Goal: Task Accomplishment & Management: Manage account settings

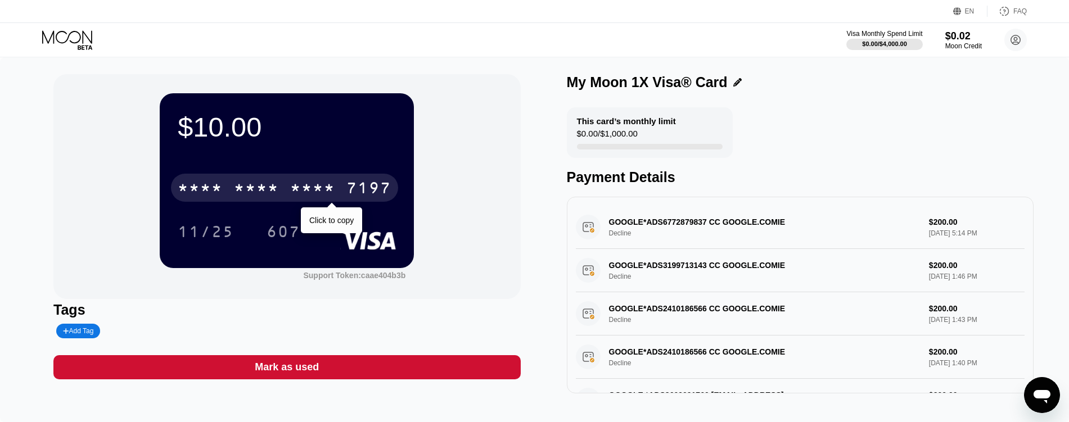
click at [326, 196] on div "* * * *" at bounding box center [312, 189] width 45 height 18
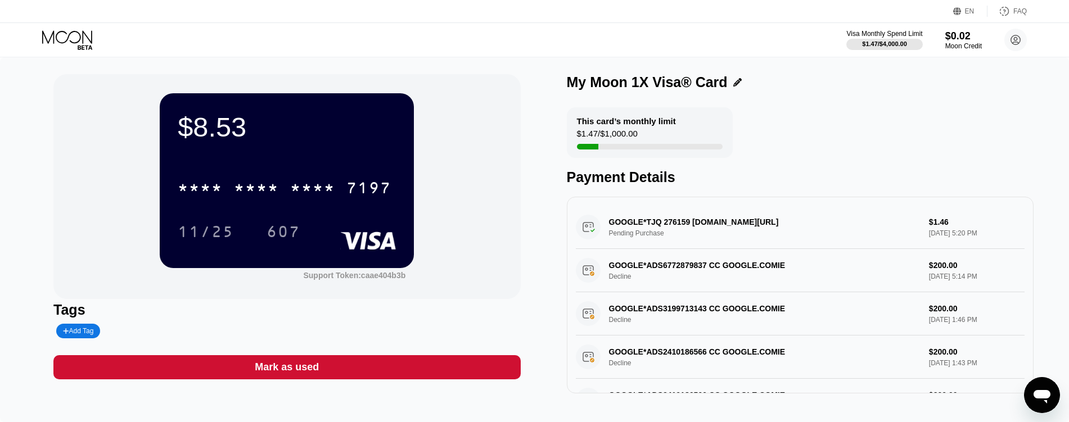
click at [67, 40] on icon at bounding box center [67, 36] width 50 height 13
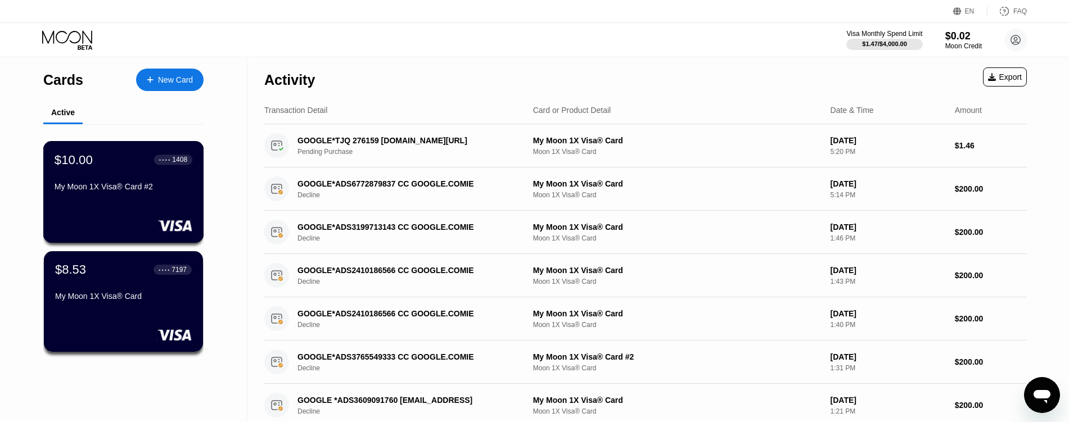
click at [127, 206] on div "$10.00 ● ● ● ● 1408 My Moon 1X Visa® Card #2" at bounding box center [123, 192] width 161 height 102
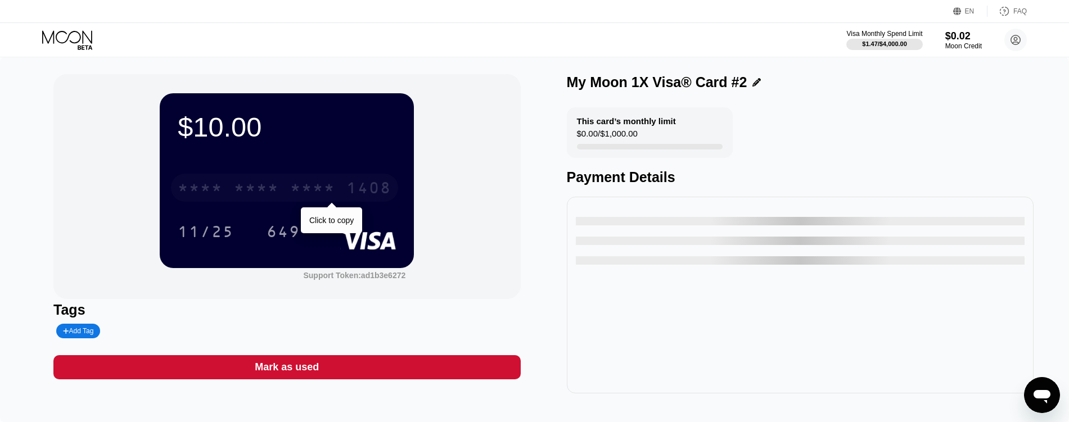
click at [331, 195] on div "* * * *" at bounding box center [312, 189] width 45 height 18
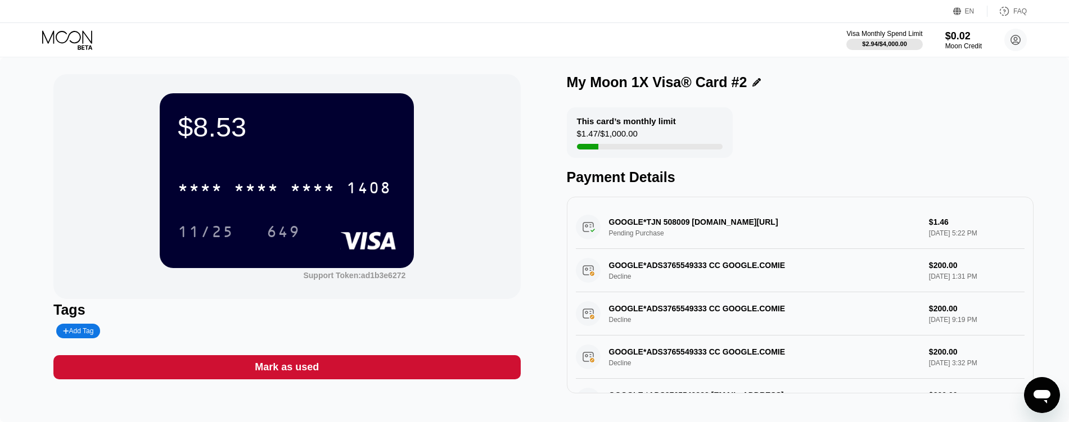
click at [62, 43] on icon at bounding box center [68, 40] width 52 height 20
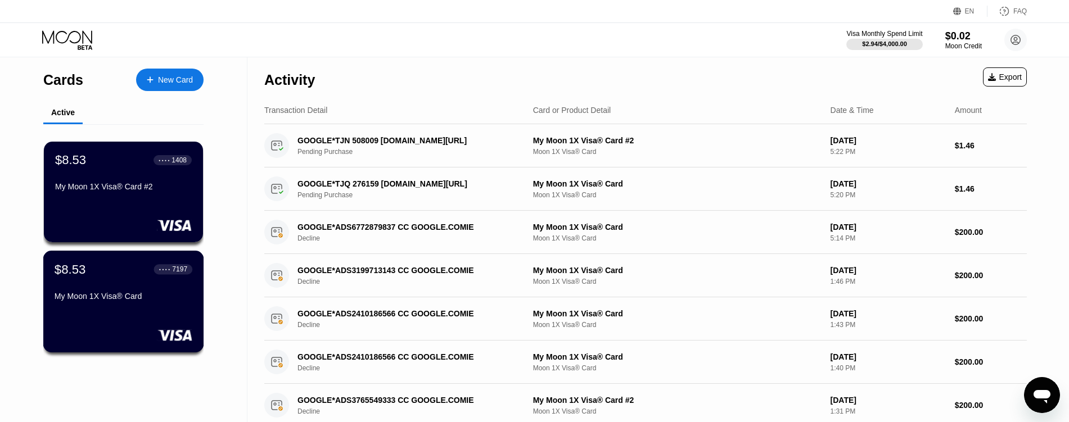
click at [127, 316] on div "$8.53 ● ● ● ● 7197 My Moon 1X Visa® Card" at bounding box center [123, 302] width 161 height 102
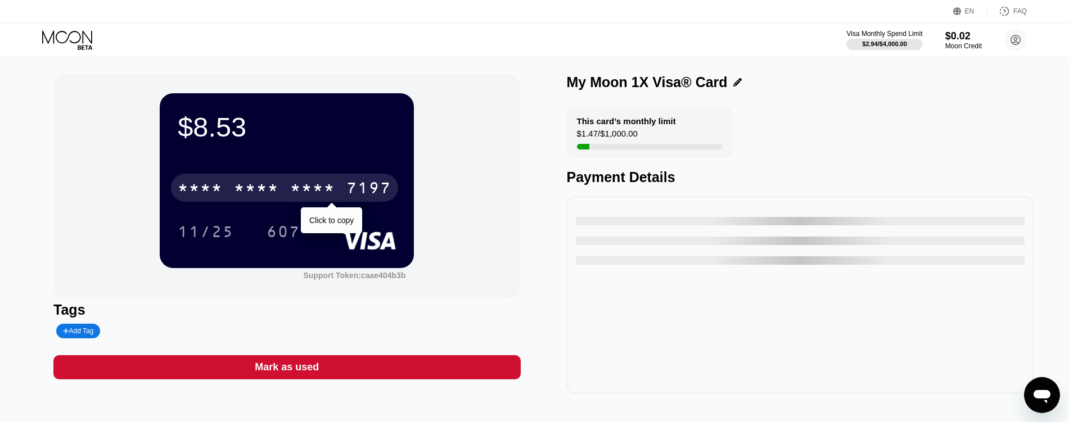
click at [355, 187] on div "7197" at bounding box center [368, 189] width 45 height 18
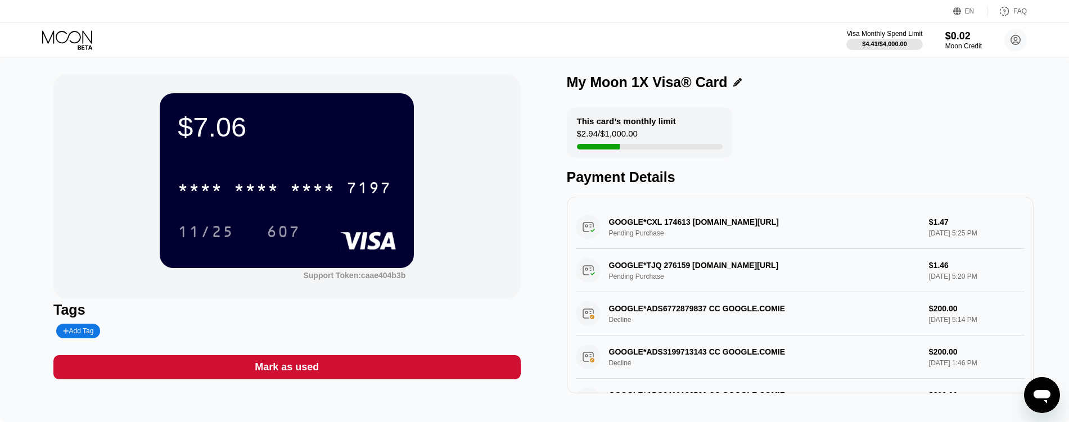
click at [60, 35] on icon at bounding box center [68, 40] width 52 height 20
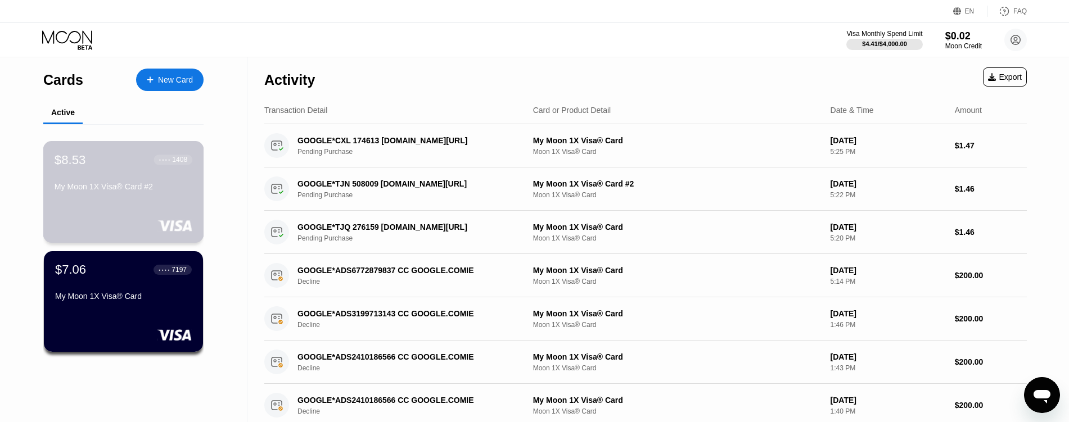
click at [119, 213] on div "$8.53 ● ● ● ● 1408 My Moon 1X Visa® Card #2" at bounding box center [123, 192] width 161 height 102
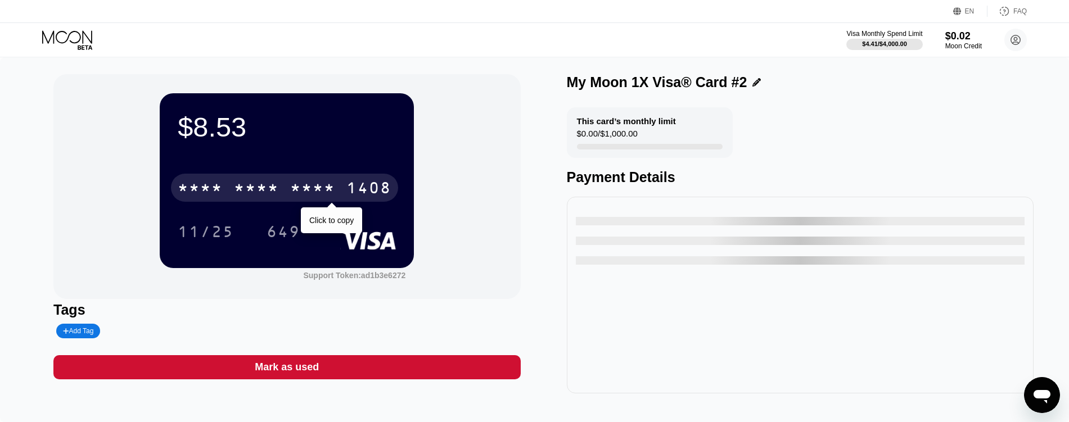
click at [362, 198] on div "1408" at bounding box center [368, 189] width 45 height 18
